Goal: Task Accomplishment & Management: Complete application form

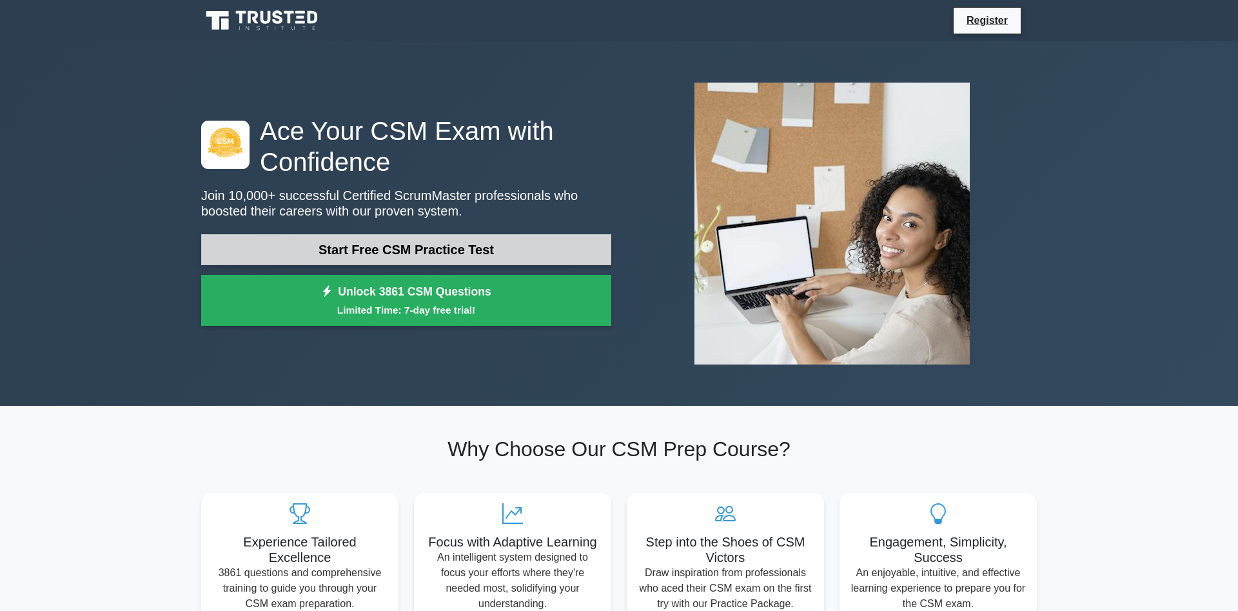
click at [355, 243] on link "Start Free CSM Practice Test" at bounding box center [406, 249] width 410 height 31
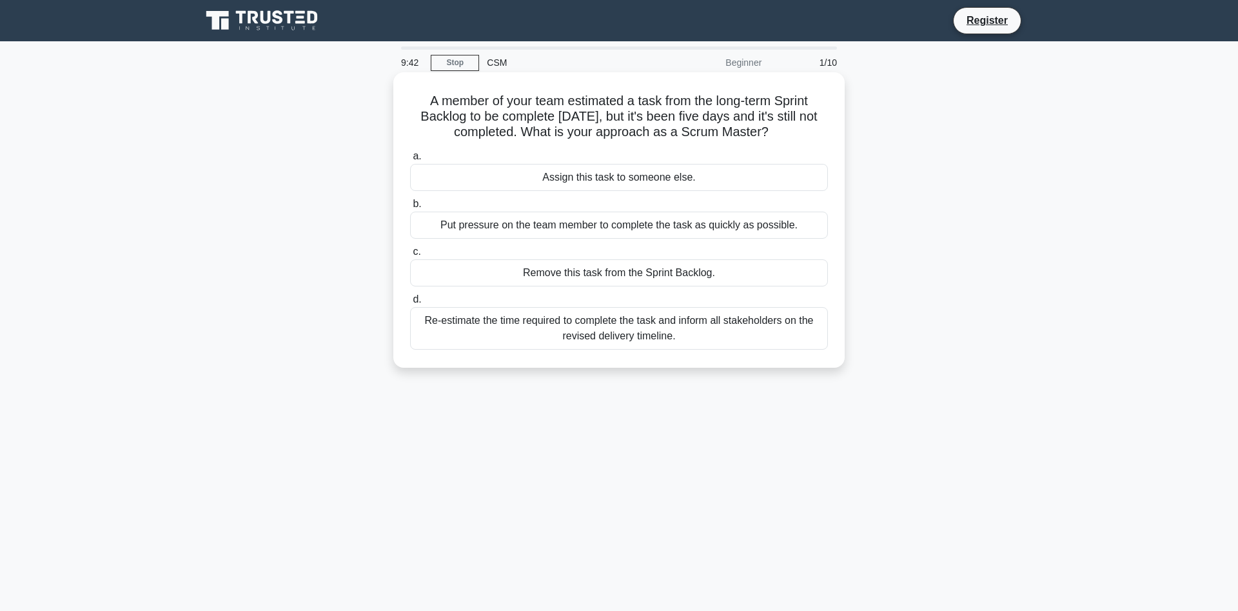
click at [697, 337] on div "Re-estimate the time required to complete the task and inform all stakeholders …" at bounding box center [619, 328] width 418 height 43
click at [410, 304] on input "d. Re-estimate the time required to complete the task and inform all stakeholde…" at bounding box center [410, 299] width 0 height 8
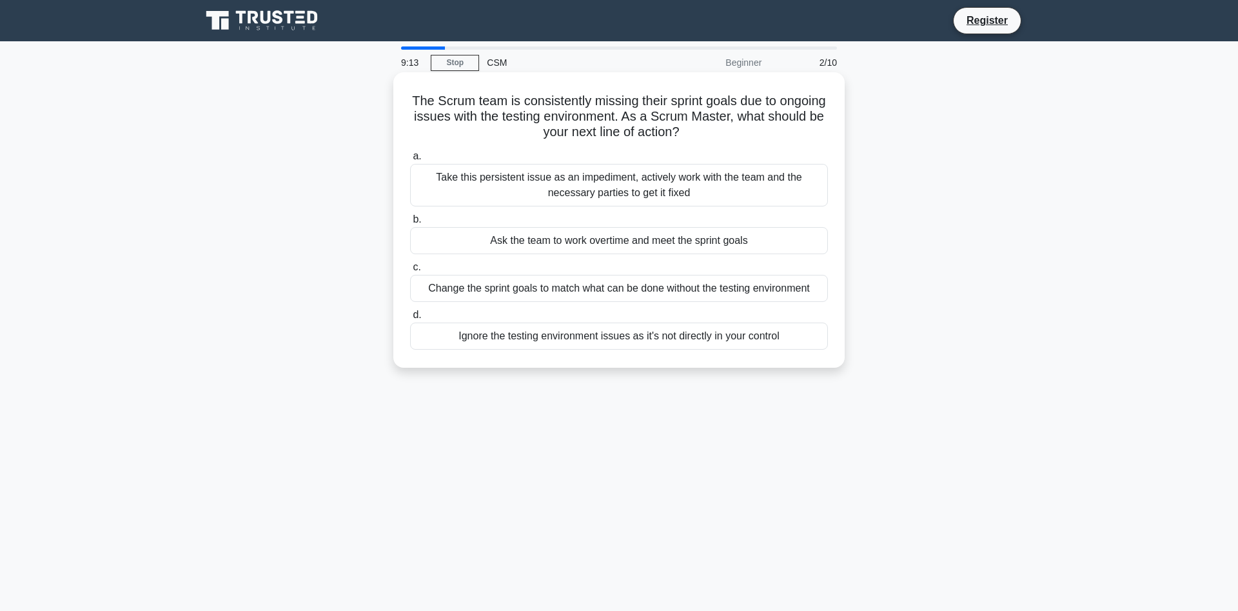
click at [701, 181] on div "Take this persistent issue as an impediment, actively work with the team and th…" at bounding box center [619, 185] width 418 height 43
click at [410, 161] on input "a. Take this persistent issue as an impediment, actively work with the team and…" at bounding box center [410, 156] width 0 height 8
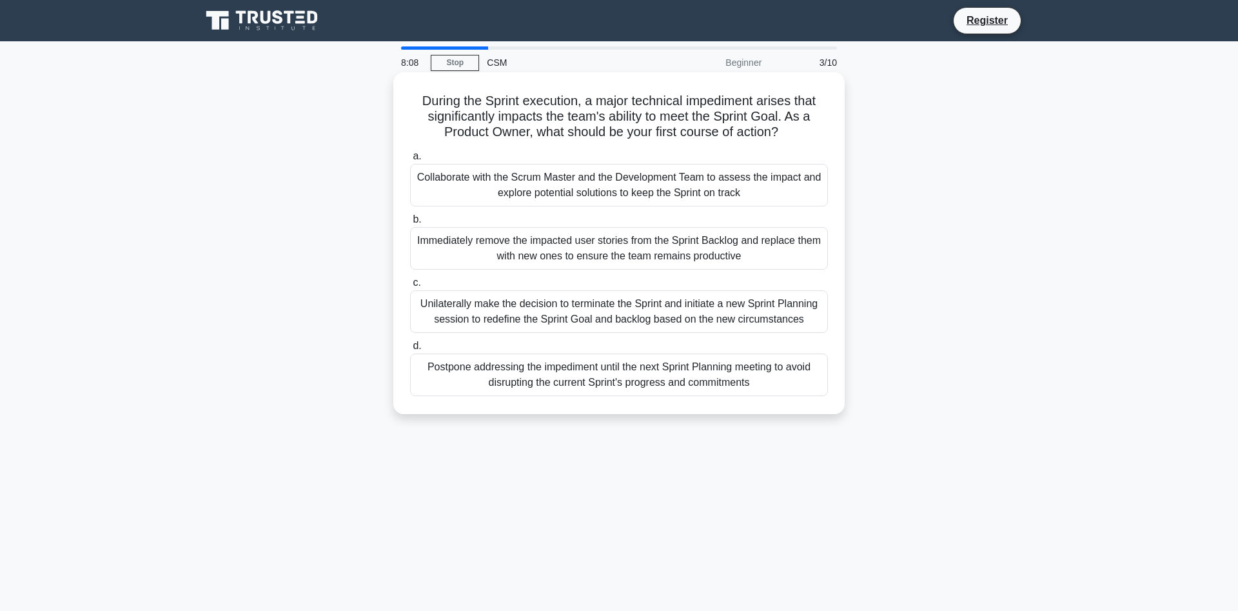
click at [777, 182] on div "Collaborate with the Scrum Master and the Development Team to assess the impact…" at bounding box center [619, 185] width 418 height 43
click at [410, 161] on input "a. Collaborate with the Scrum Master and the Development Team to assess the imp…" at bounding box center [410, 156] width 0 height 8
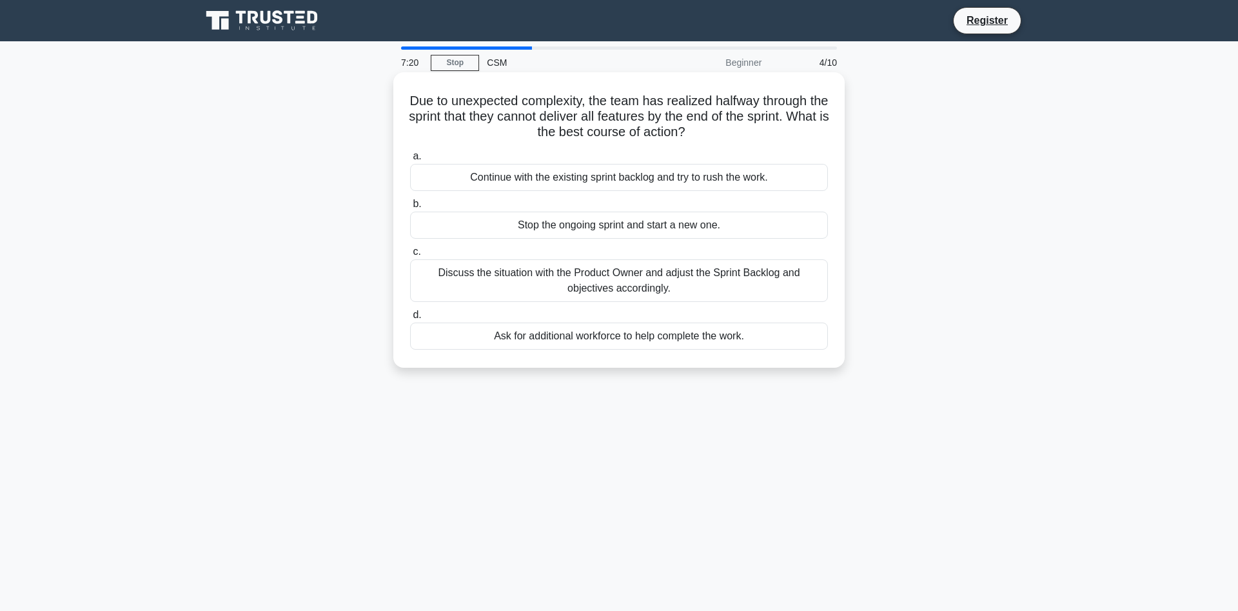
click at [705, 280] on div "Discuss the situation with the Product Owner and adjust the Sprint Backlog and …" at bounding box center [619, 280] width 418 height 43
click at [410, 256] on input "c. Discuss the situation with the Product Owner and adjust the Sprint Backlog a…" at bounding box center [410, 252] width 0 height 8
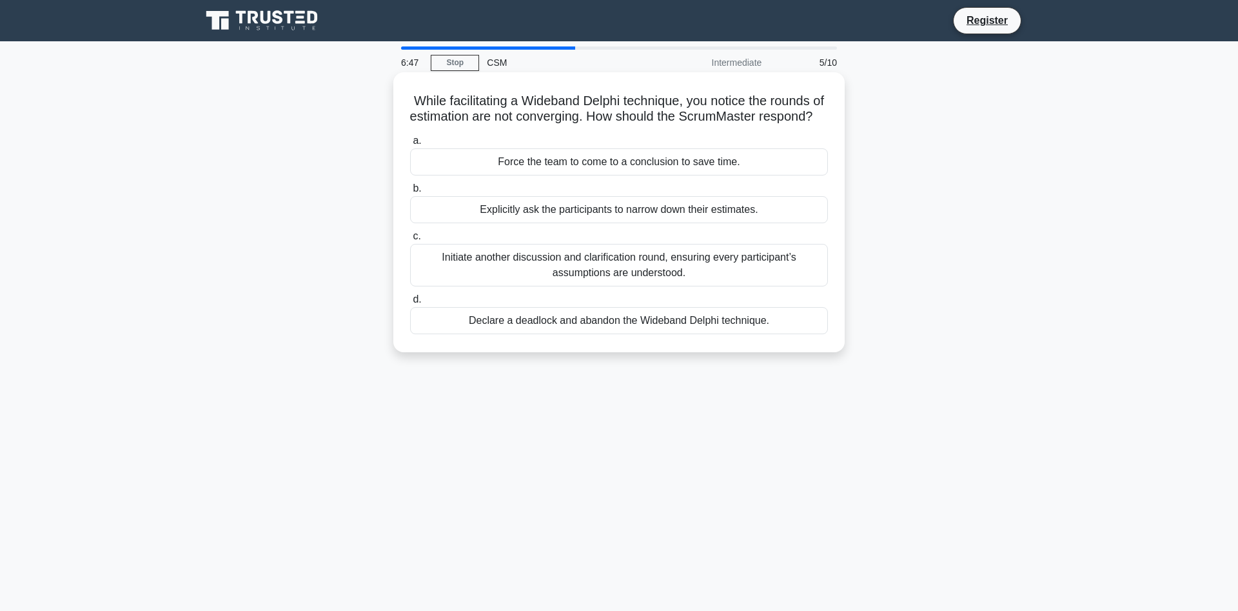
click at [730, 279] on div "Initiate another discussion and clarification round, ensuring every participant…" at bounding box center [619, 265] width 418 height 43
click at [410, 241] on input "c. Initiate another discussion and clarification round, ensuring every particip…" at bounding box center [410, 236] width 0 height 8
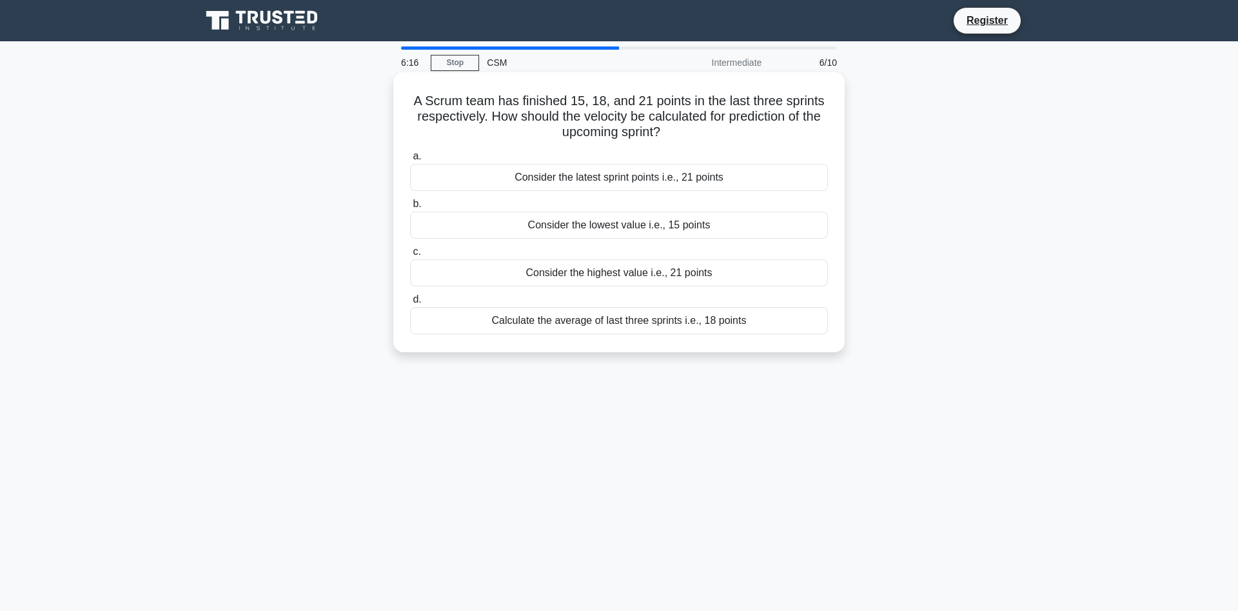
click at [617, 321] on div "Calculate the average of last three sprints i.e., 18 points" at bounding box center [619, 320] width 418 height 27
click at [410, 304] on input "d. Calculate the average of last three sprints i.e., 18 points" at bounding box center [410, 299] width 0 height 8
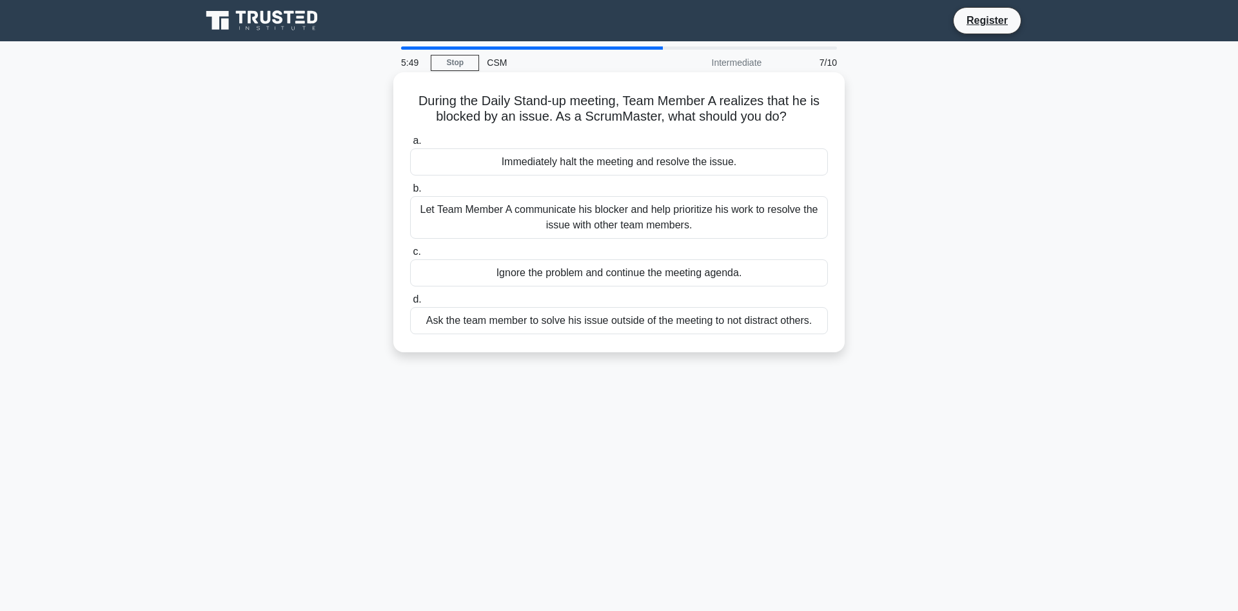
click at [591, 218] on div "Let Team Member A communicate his blocker and help prioritize his work to resol…" at bounding box center [619, 217] width 418 height 43
click at [410, 193] on input "b. Let Team Member A communicate his blocker and help prioritize his work to re…" at bounding box center [410, 188] width 0 height 8
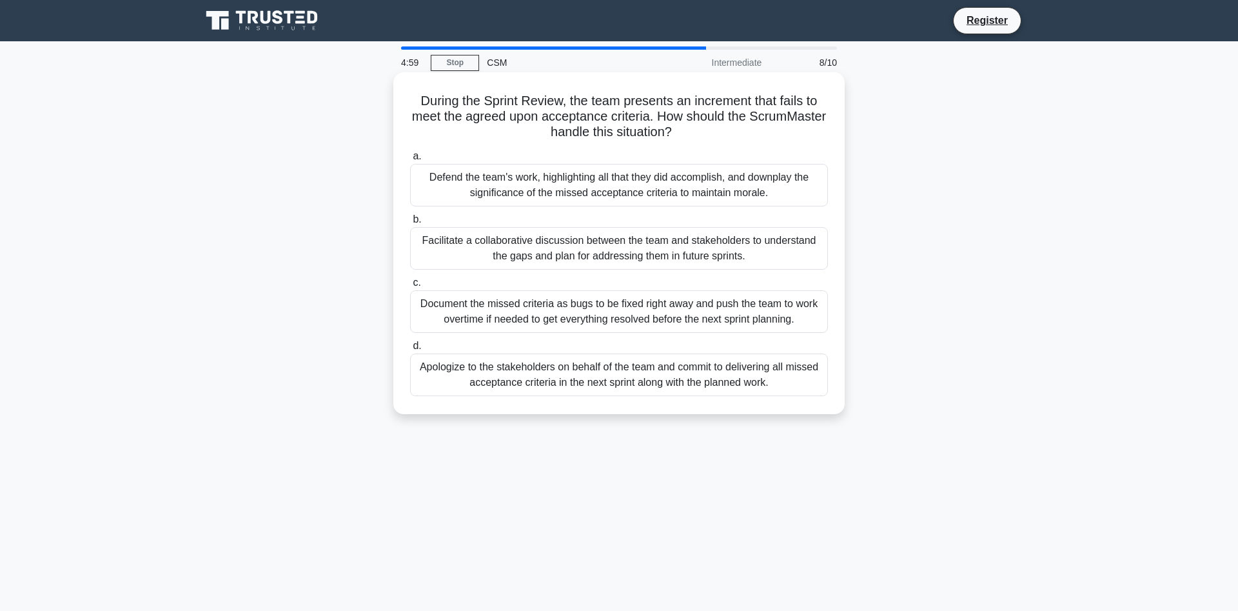
click at [746, 373] on div "Apologize to the stakeholders on behalf of the team and commit to delivering al…" at bounding box center [619, 374] width 418 height 43
click at [410, 350] on input "d. Apologize to the stakeholders on behalf of the team and commit to delivering…" at bounding box center [410, 346] width 0 height 8
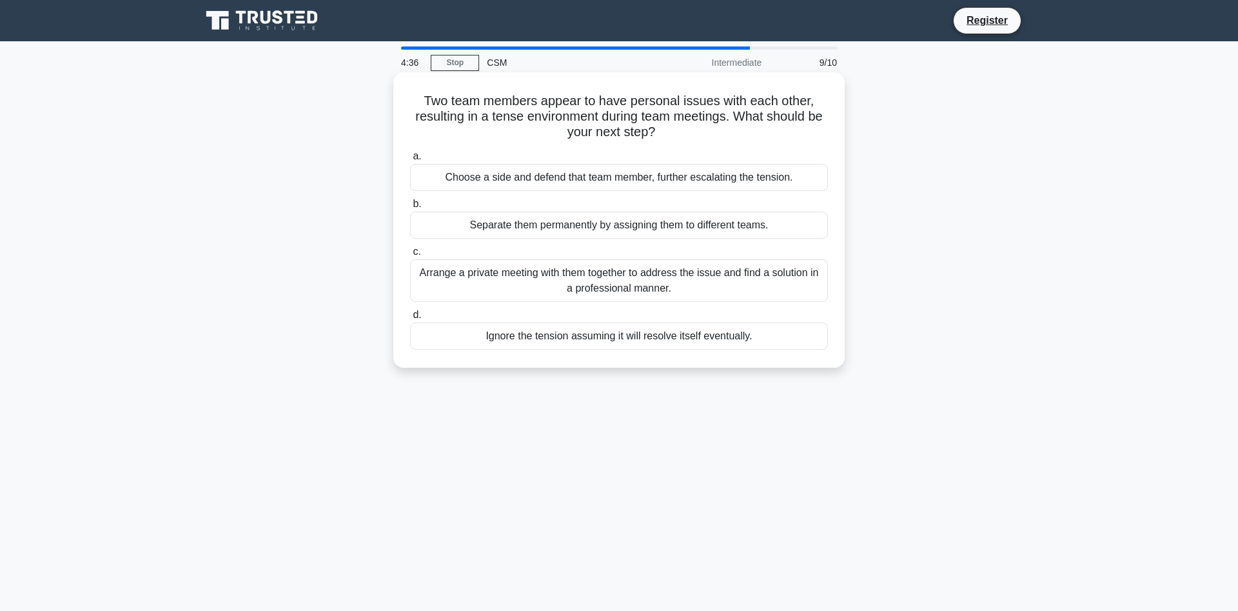
click at [684, 281] on div "Arrange a private meeting with them together to address the issue and find a so…" at bounding box center [619, 280] width 418 height 43
click at [410, 256] on input "c. Arrange a private meeting with them together to address the issue and find a…" at bounding box center [410, 252] width 0 height 8
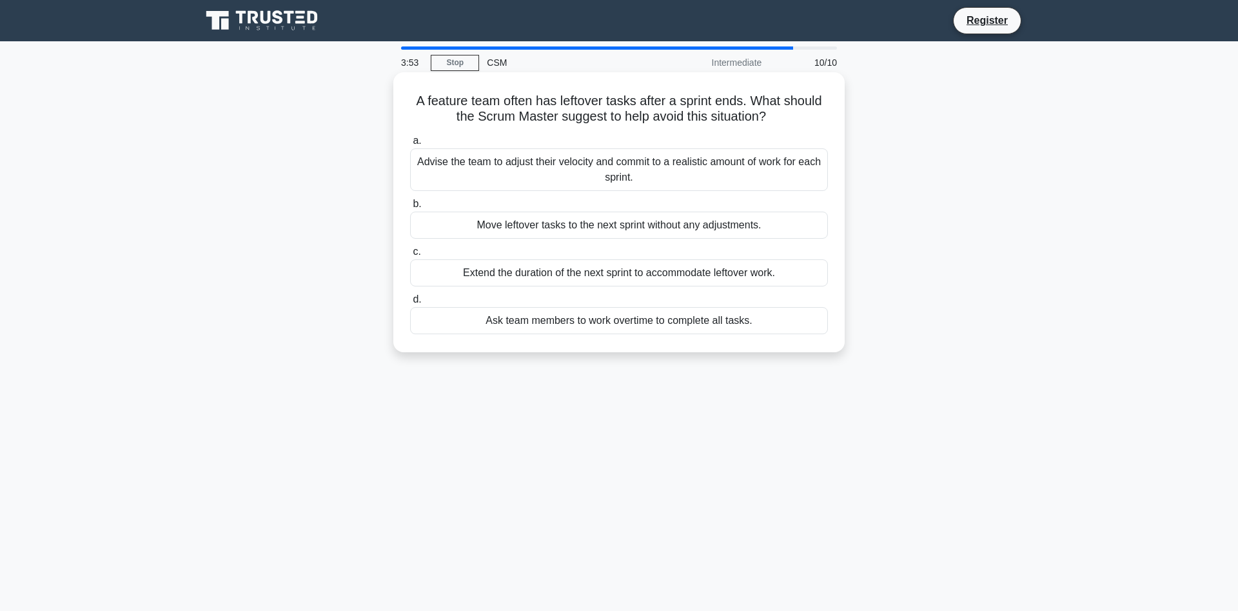
click at [607, 175] on div "Advise the team to adjust their velocity and commit to a realistic amount of wo…" at bounding box center [619, 169] width 418 height 43
click at [410, 145] on input "a. Advise the team to adjust their velocity and commit to a realistic amount of…" at bounding box center [410, 141] width 0 height 8
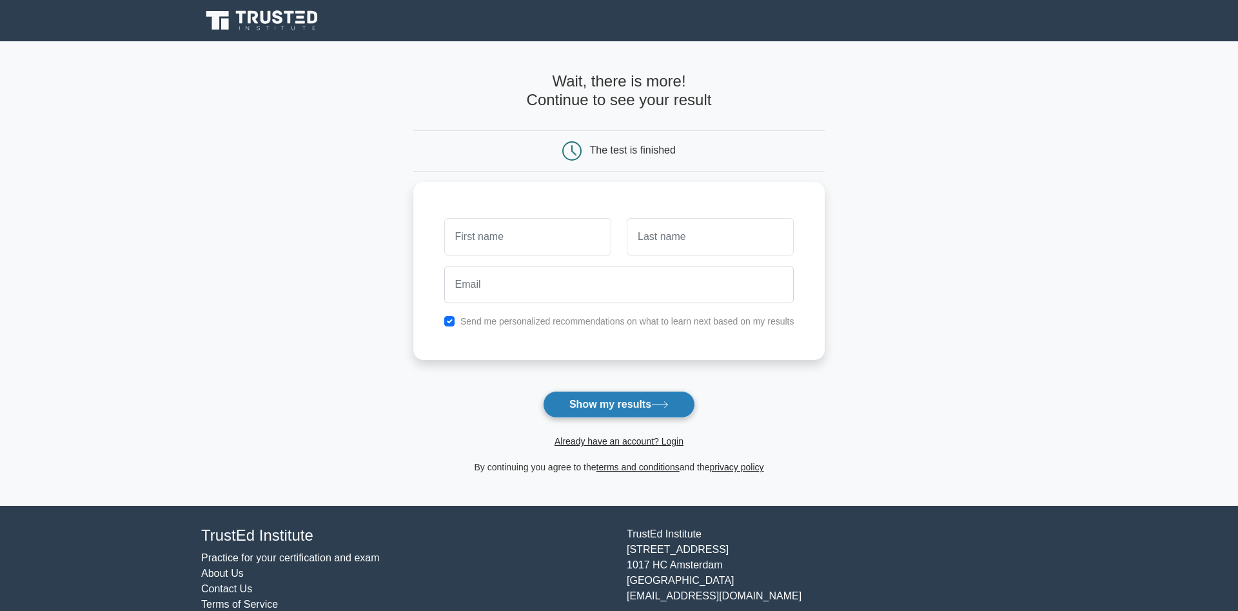
click at [625, 405] on button "Show my results" at bounding box center [619, 404] width 152 height 27
